Goal: Download file/media

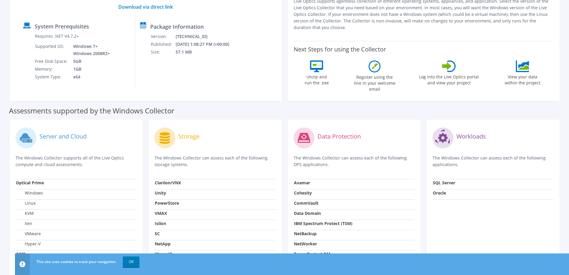
scroll to position [30, 0]
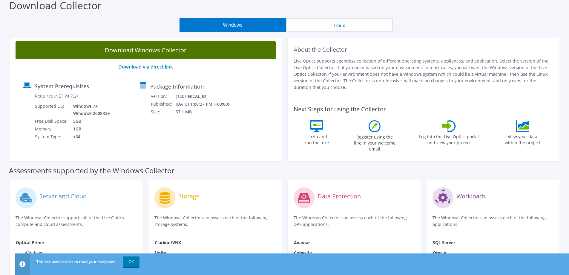
click at [155, 44] on link "Download Windows Collector" at bounding box center [146, 50] width 260 height 18
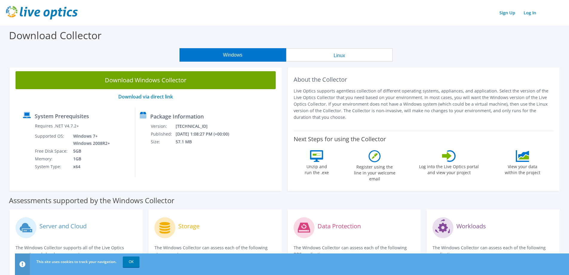
drag, startPoint x: 134, startPoint y: 259, endPoint x: 140, endPoint y: 248, distance: 12.3
click at [134, 259] on link "OK" at bounding box center [131, 261] width 17 height 11
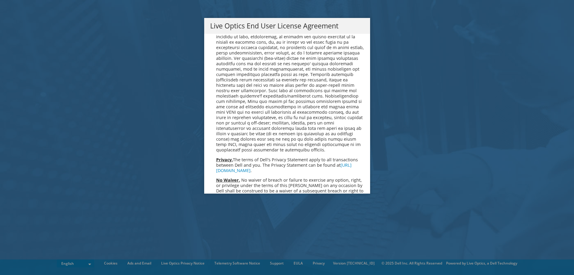
scroll to position [2261, 0]
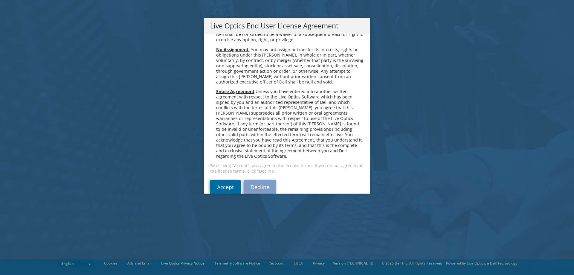
click at [224, 180] on link "Accept" at bounding box center [225, 187] width 30 height 14
